Goal: Information Seeking & Learning: Learn about a topic

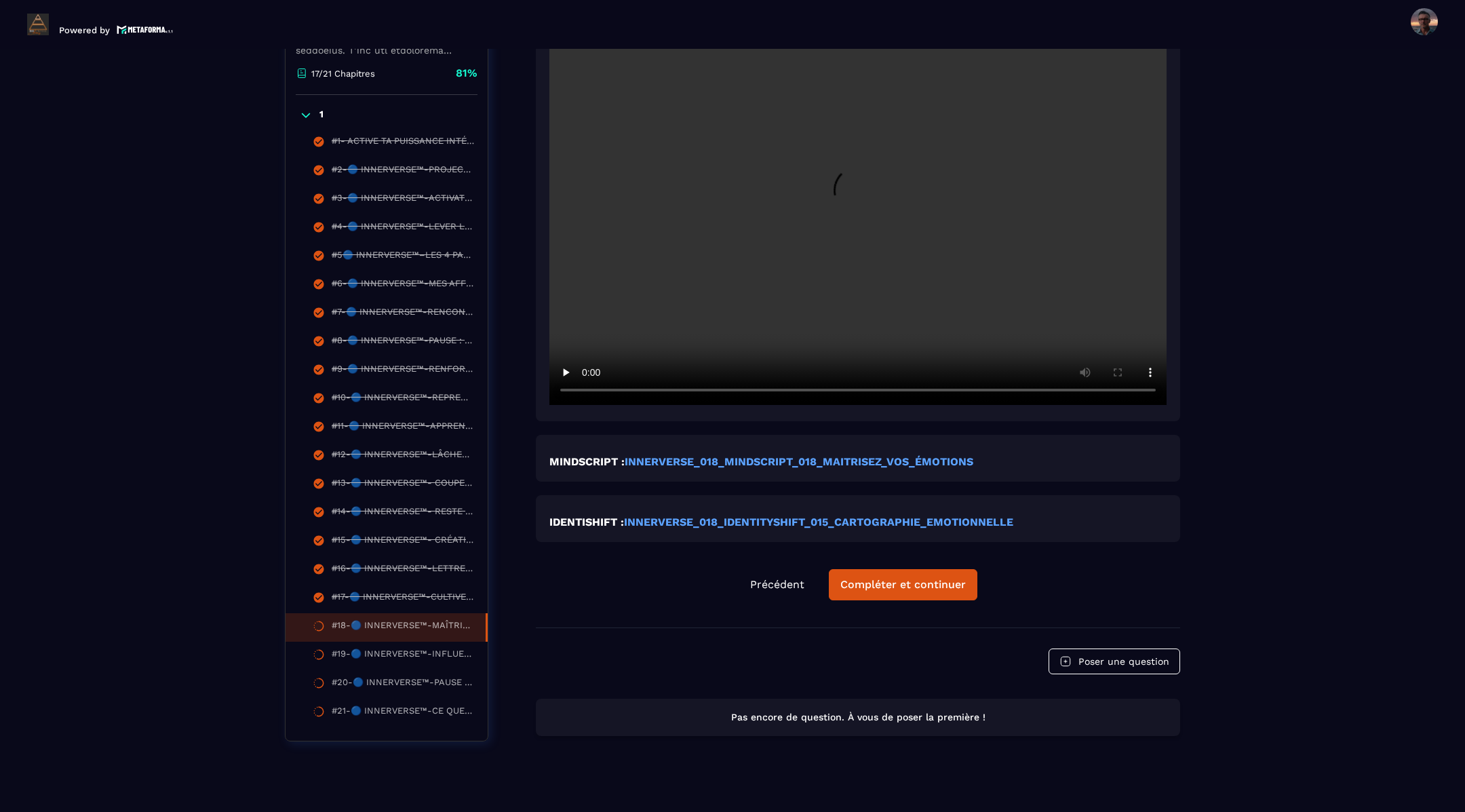
scroll to position [651, 0]
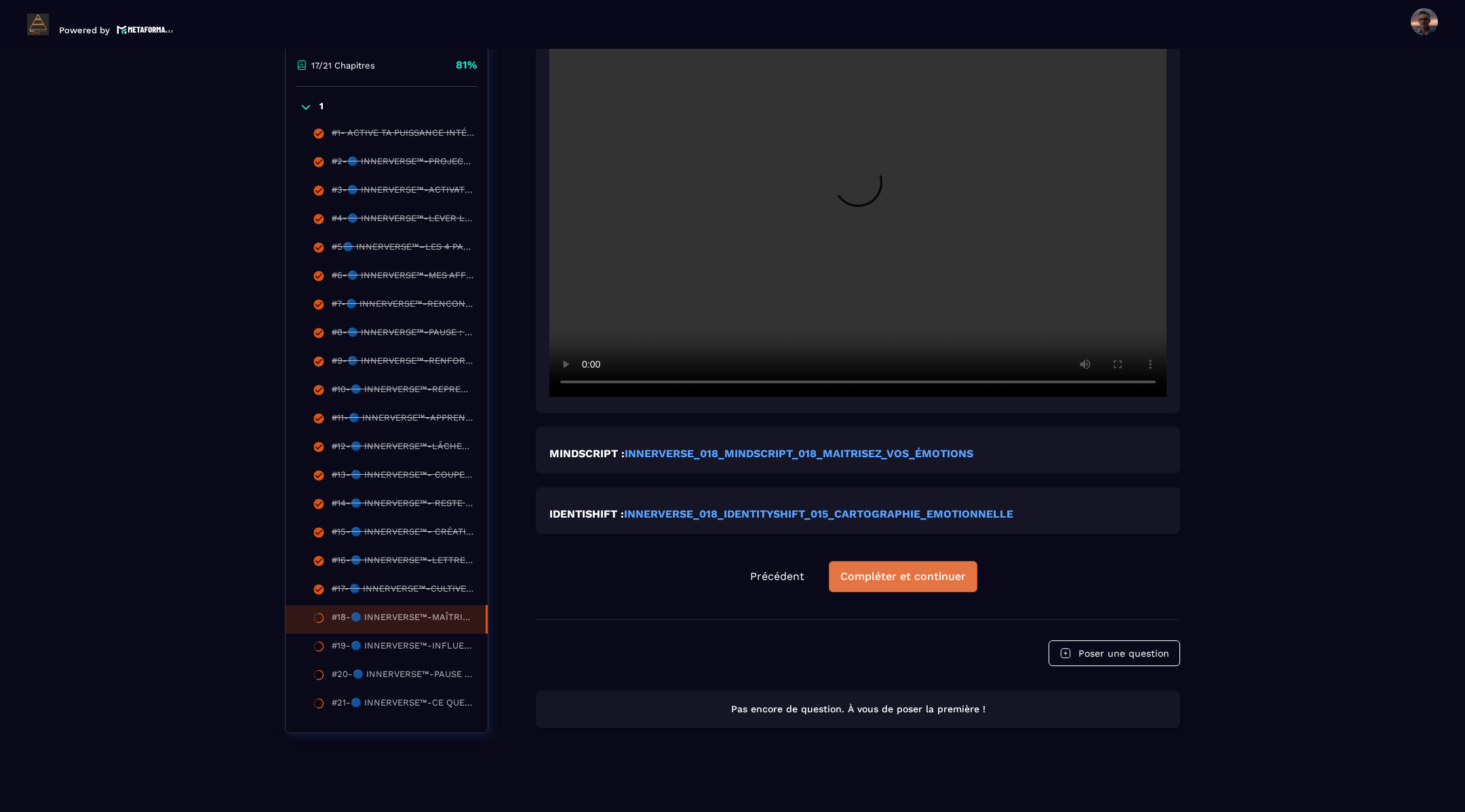
click at [886, 573] on div "Compléter et continuer" at bounding box center [903, 577] width 126 height 13
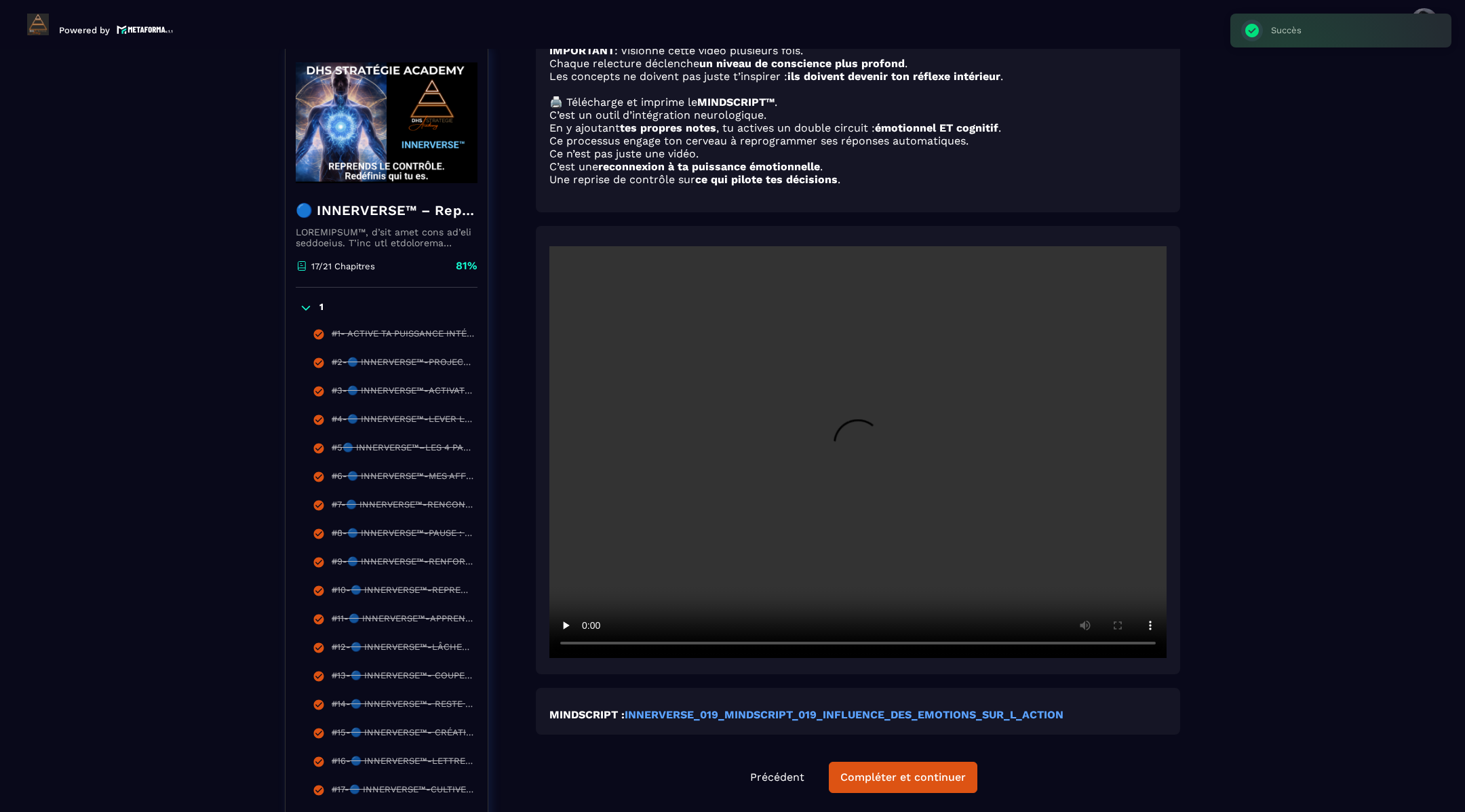
scroll to position [576, 0]
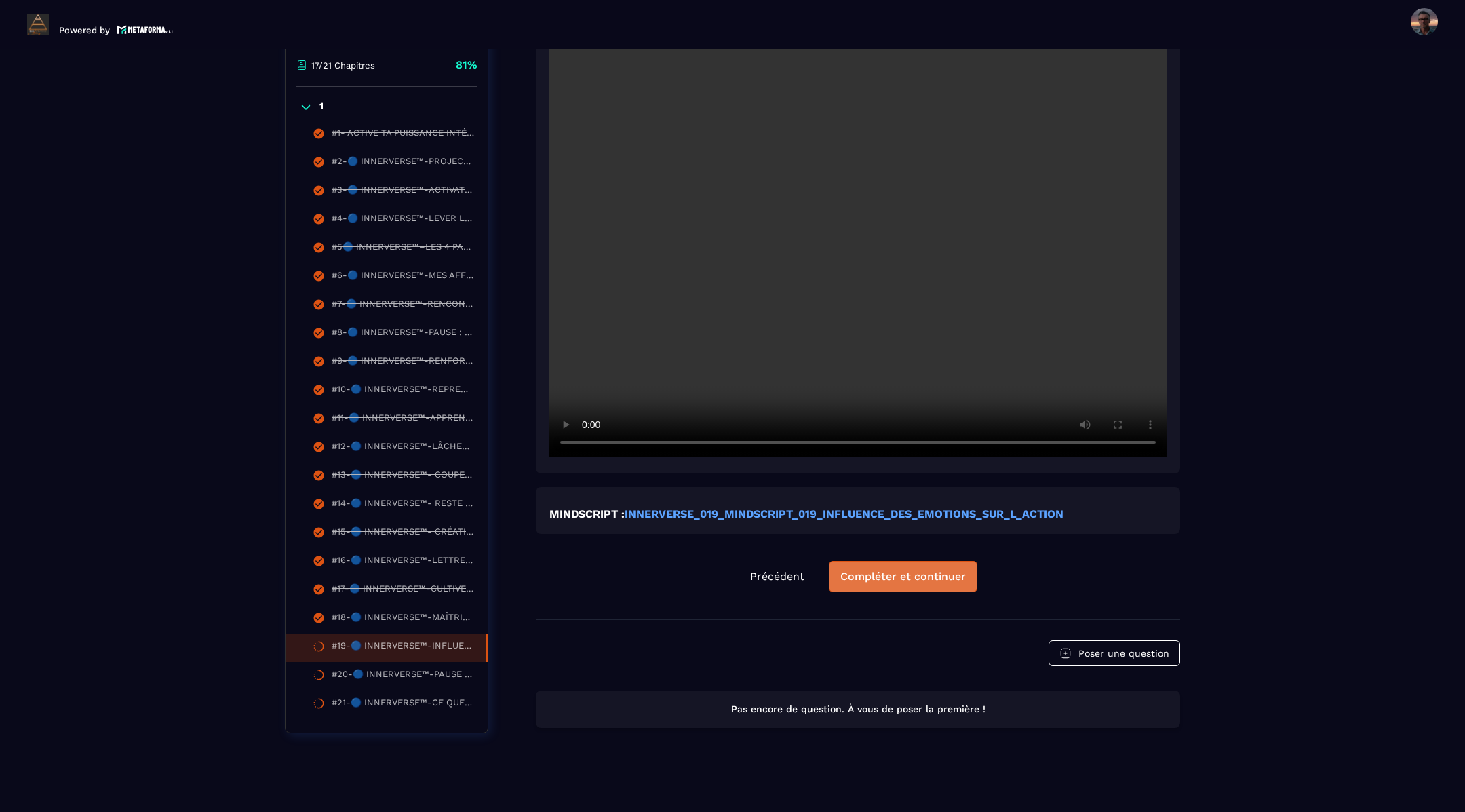
click at [889, 576] on div "Compléter et continuer" at bounding box center [903, 577] width 126 height 13
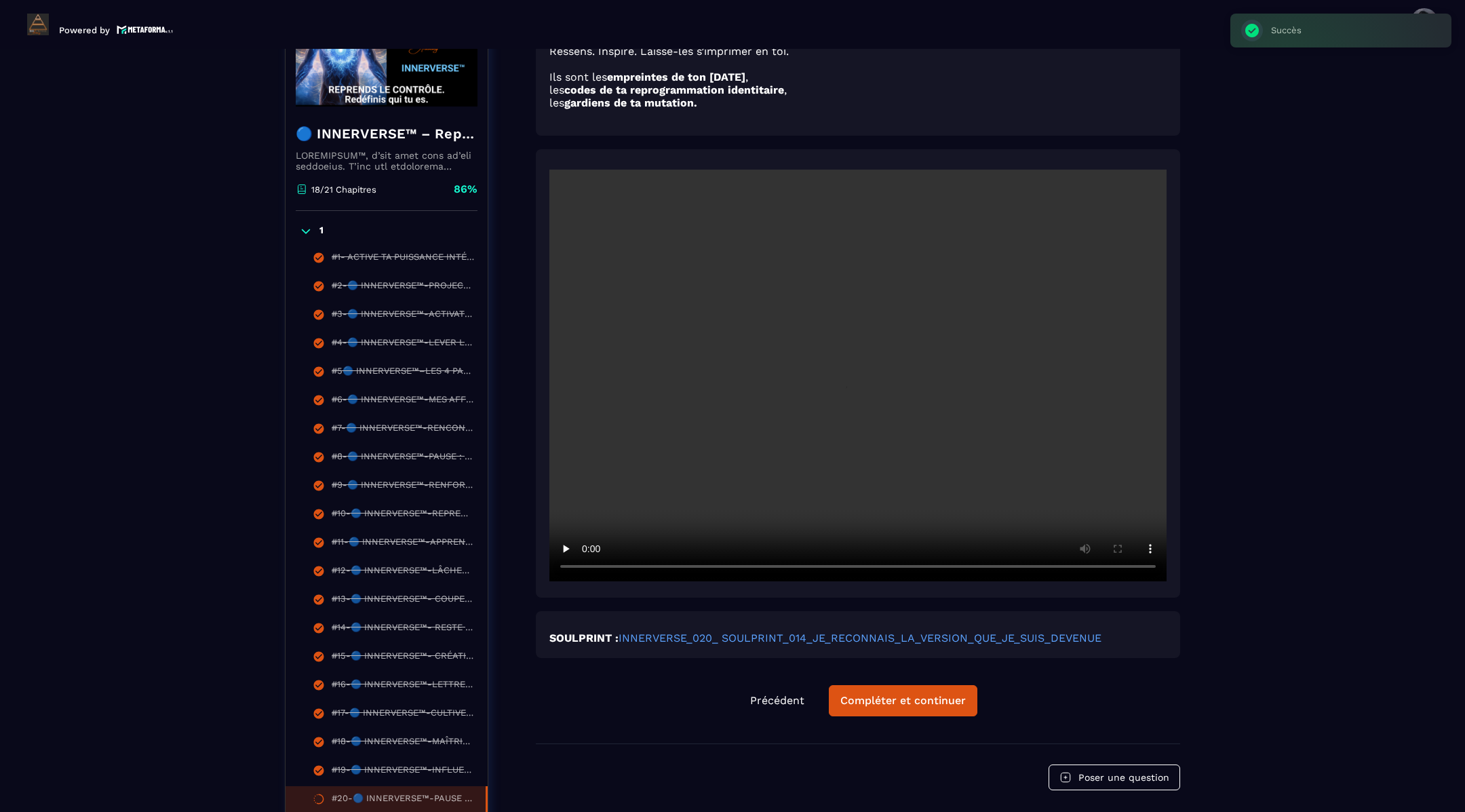
scroll to position [549, 0]
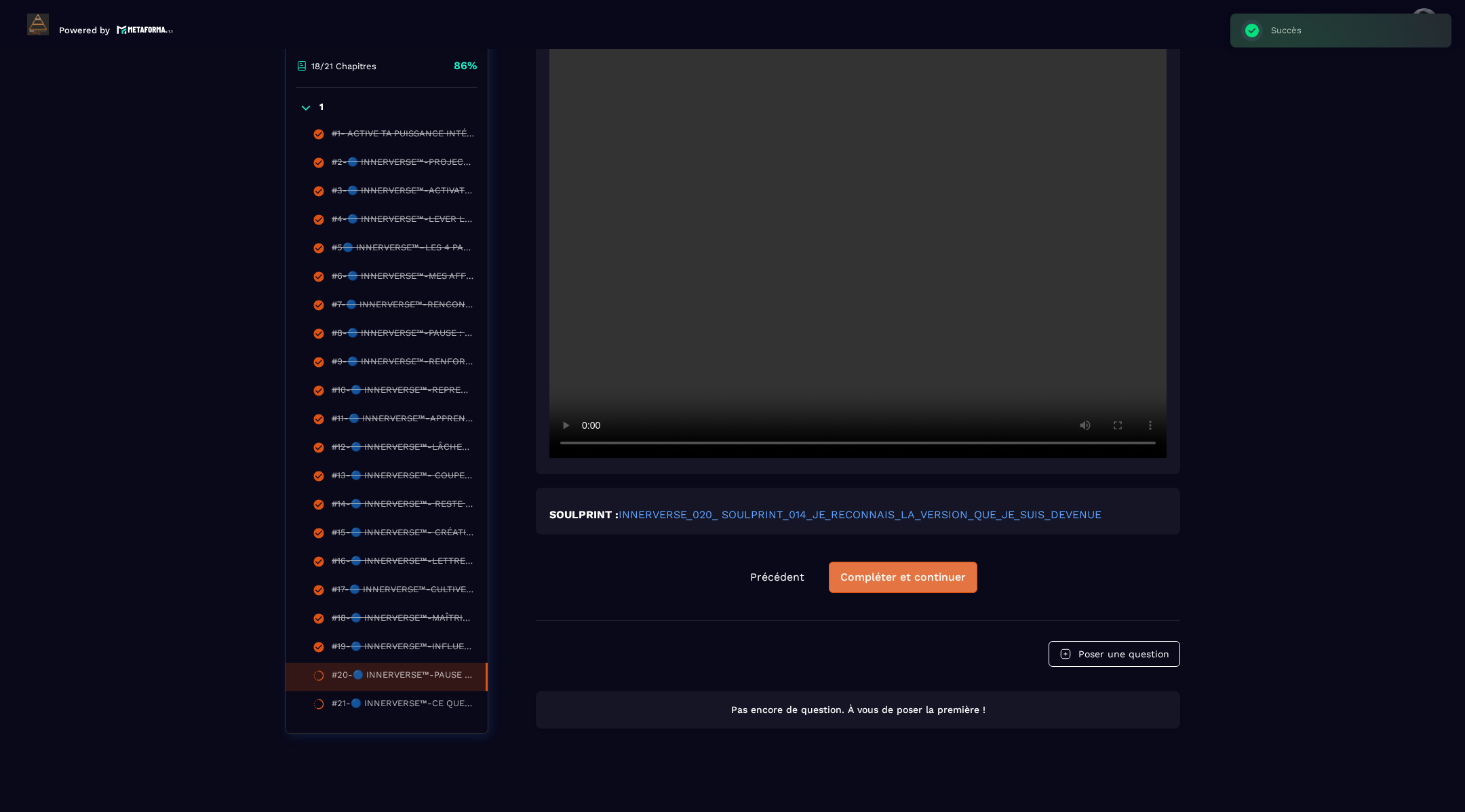
click at [896, 576] on div "Compléter et continuer" at bounding box center [903, 577] width 126 height 13
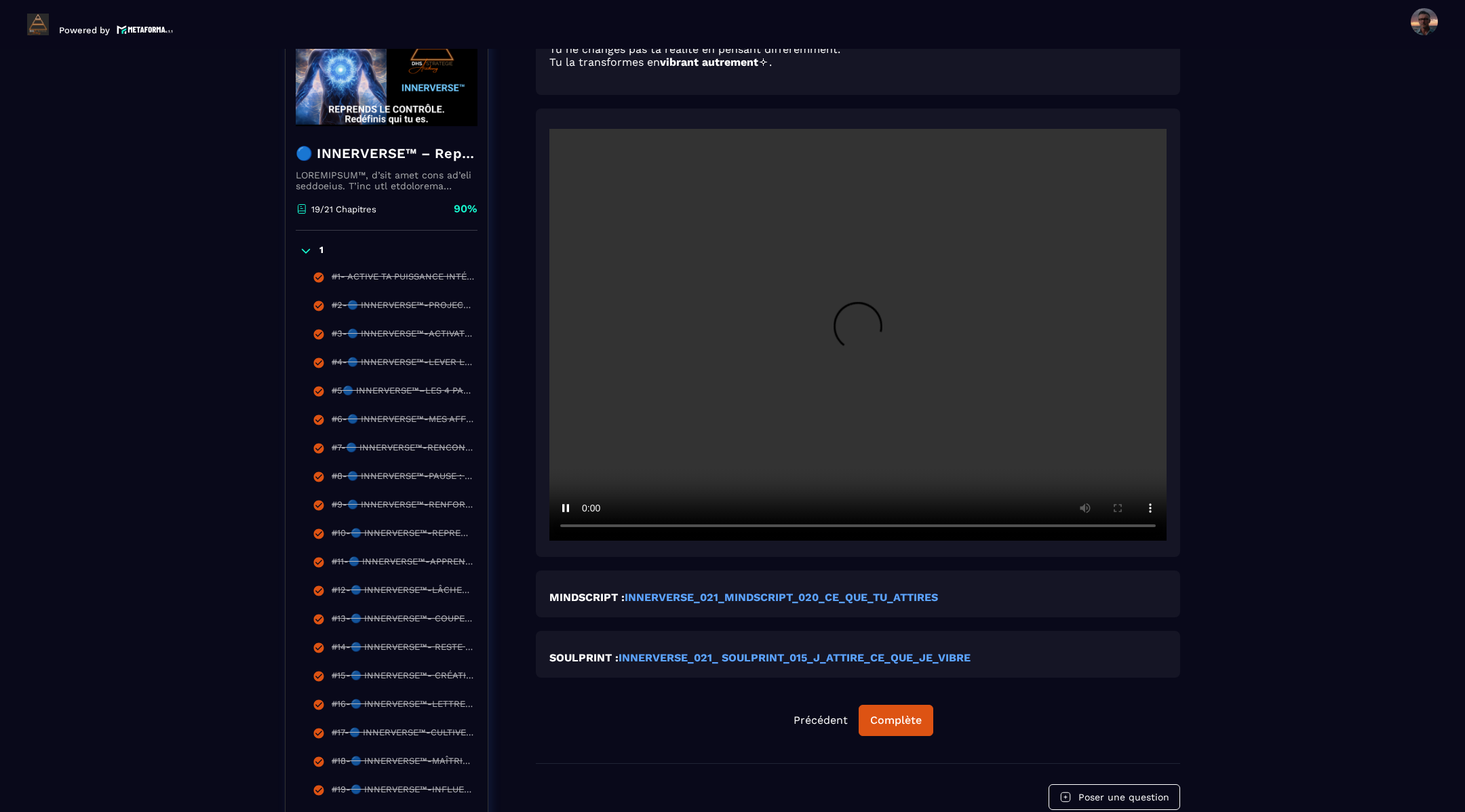
scroll to position [357, 0]
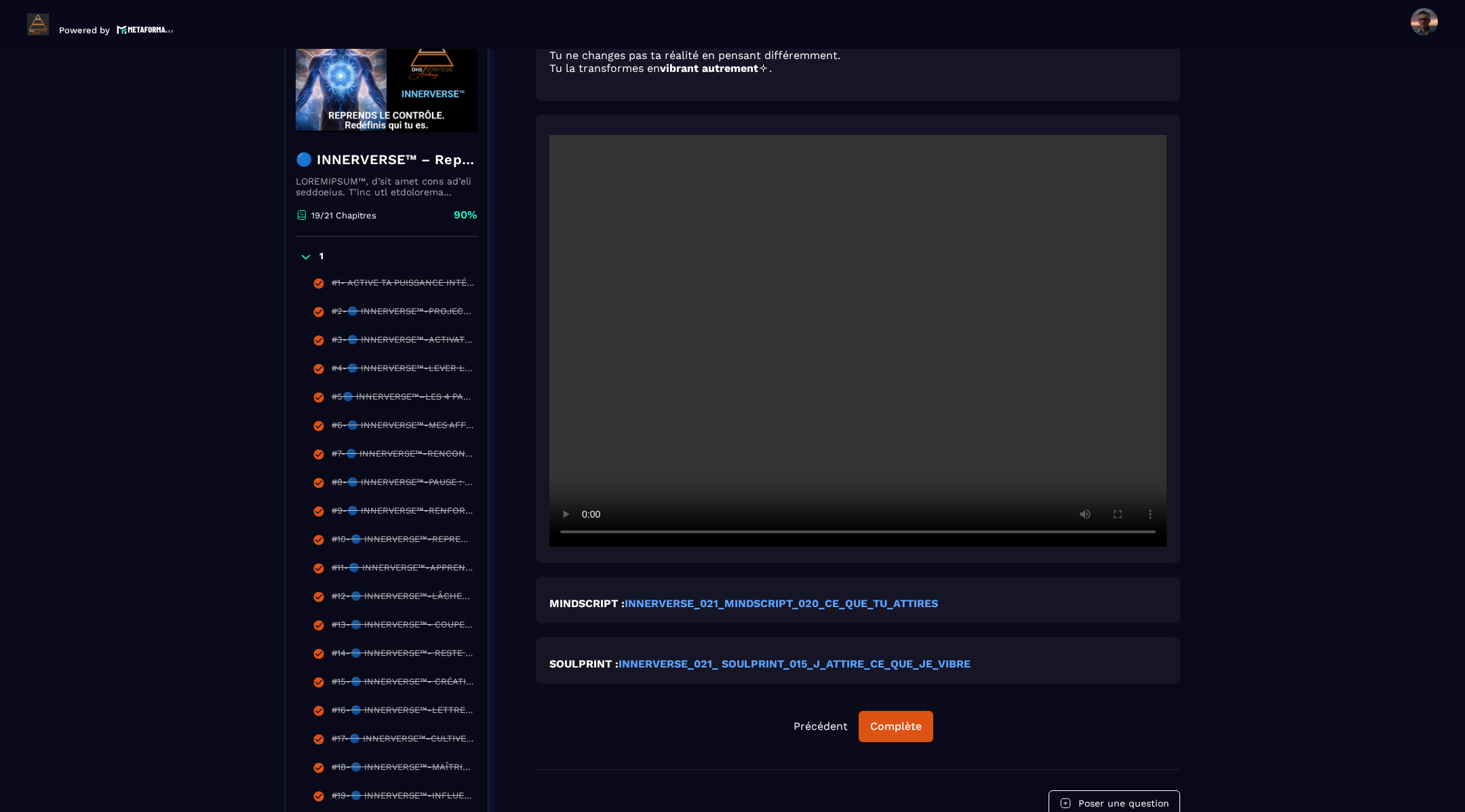
click at [1233, 538] on div "Formations / 🔵 INNERVERSE™ – Reprogrammation Quantique & Activation du Soi Réel…" at bounding box center [732, 328] width 1412 height 1141
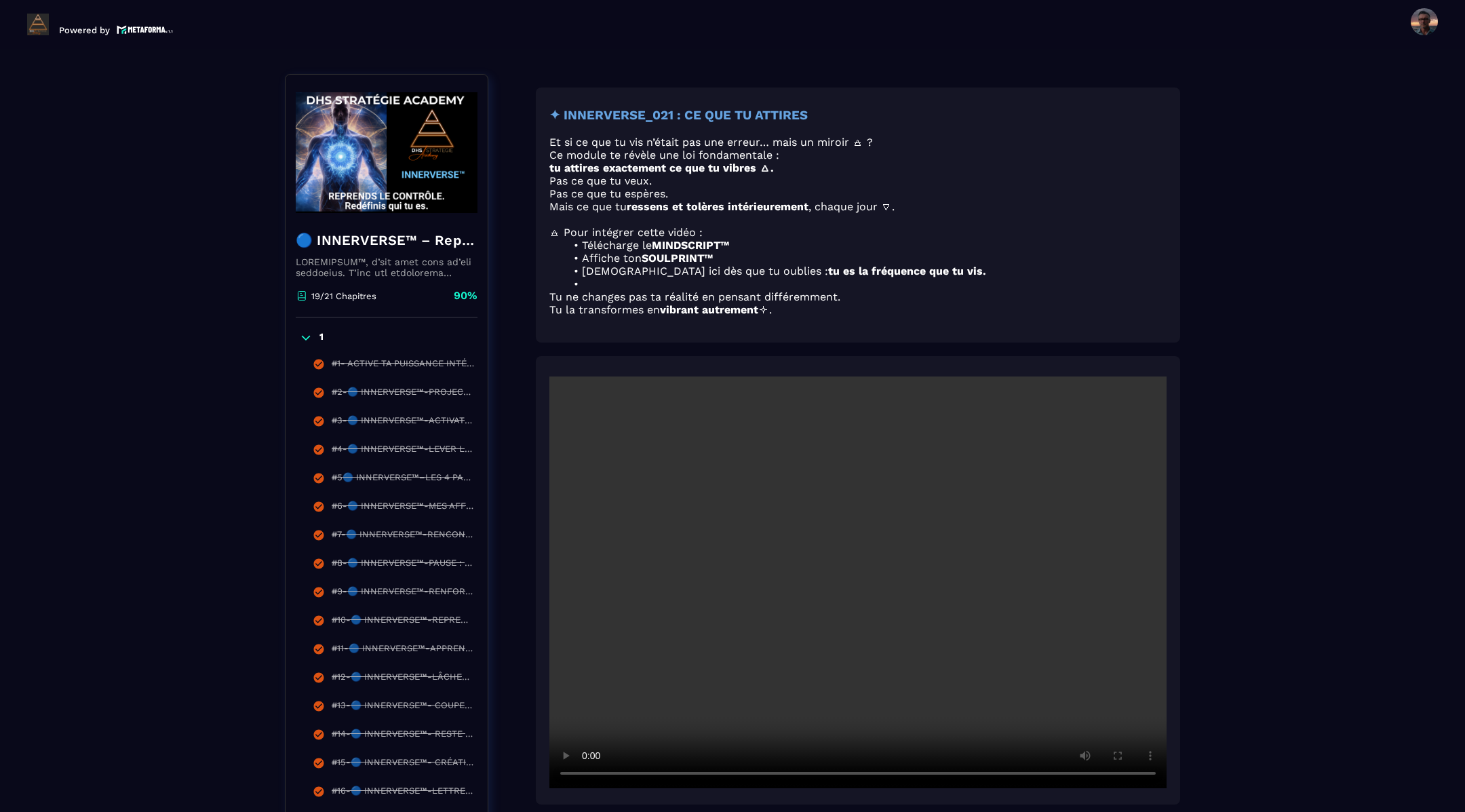
scroll to position [116, 0]
